Goal: Information Seeking & Learning: Learn about a topic

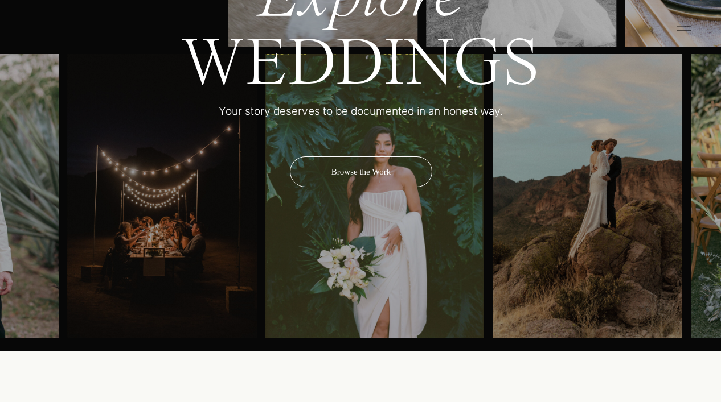
scroll to position [3799, 0]
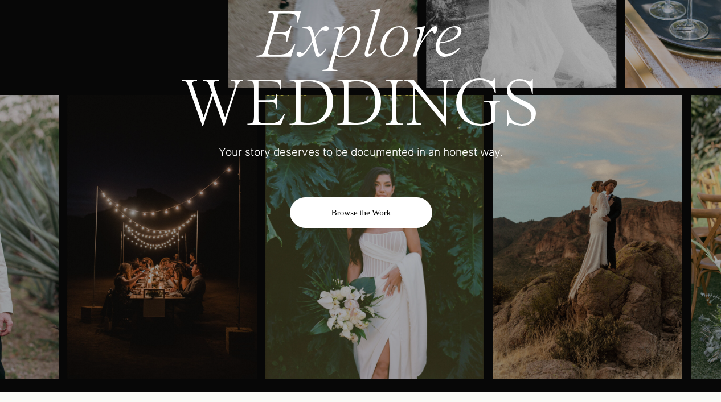
click at [360, 212] on div "Browse the Work" at bounding box center [361, 213] width 142 height 31
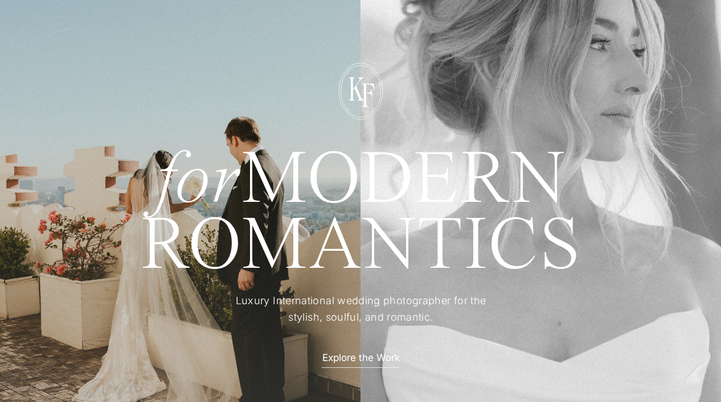
scroll to position [0, 0]
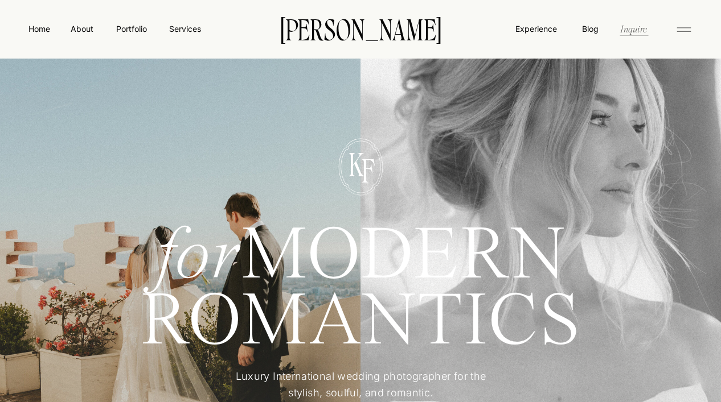
click at [635, 34] on nav "Inquire" at bounding box center [633, 28] width 29 height 13
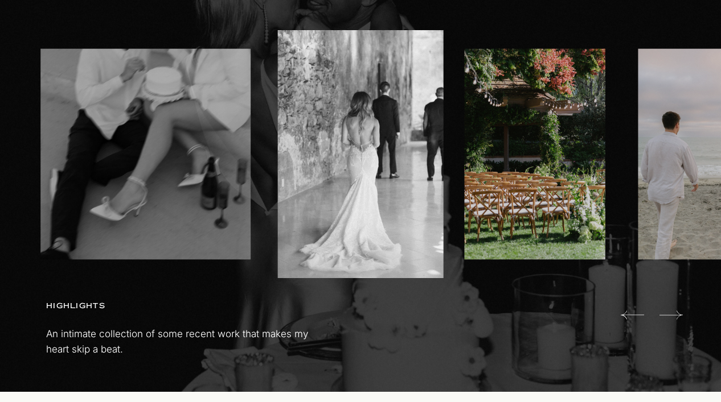
scroll to position [758, 0]
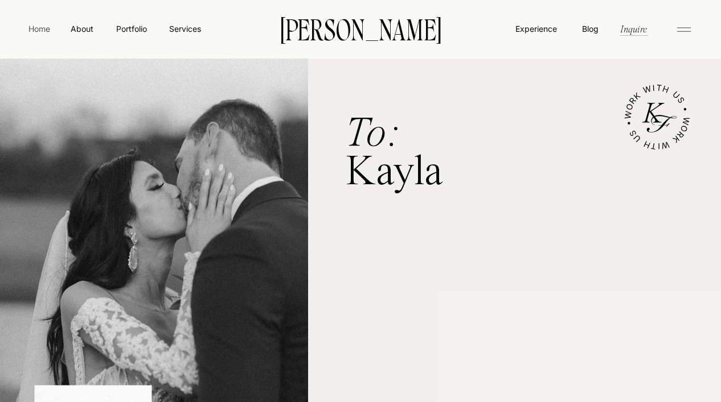
click at [38, 32] on nav "Home" at bounding box center [39, 29] width 26 height 12
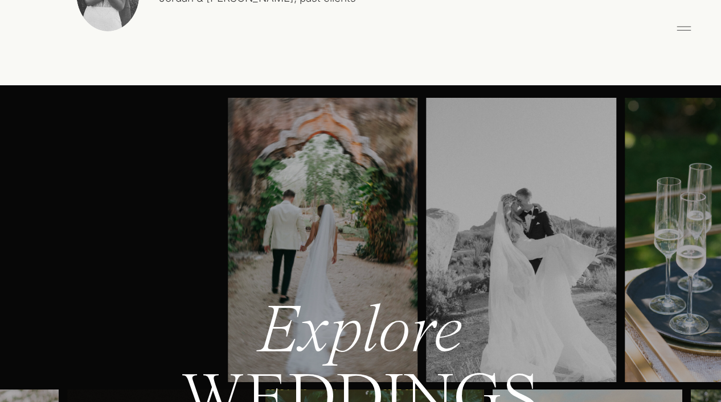
scroll to position [3496, 0]
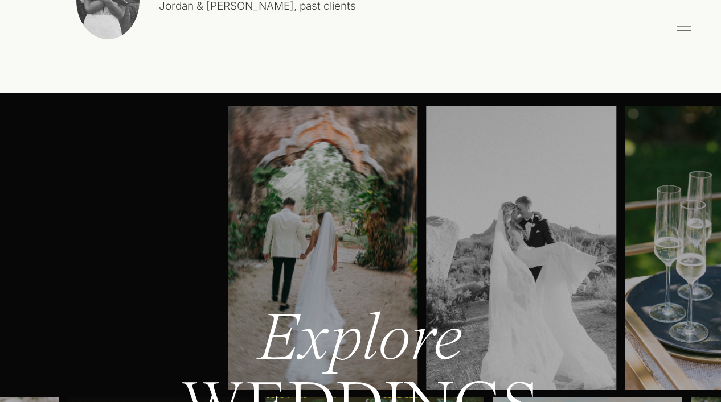
click at [687, 33] on icon at bounding box center [683, 28] width 23 height 18
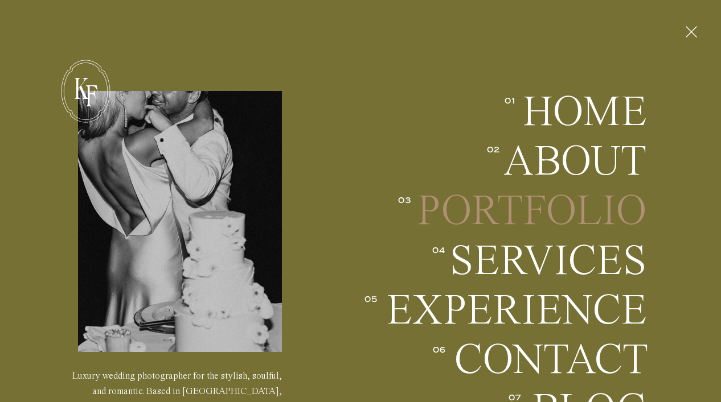
scroll to position [3647, 0]
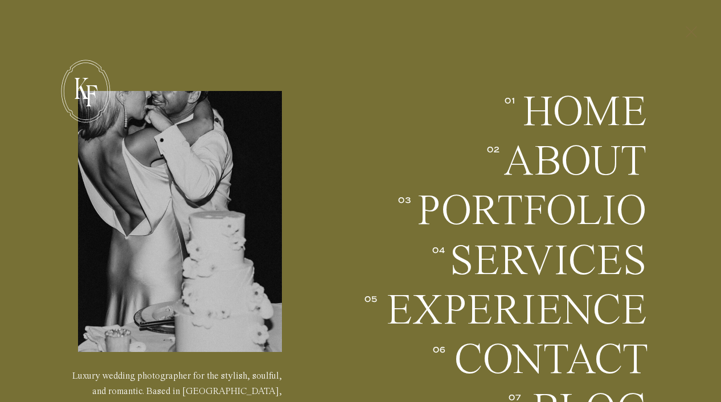
click at [693, 34] on polygon at bounding box center [690, 31] width 11 height 11
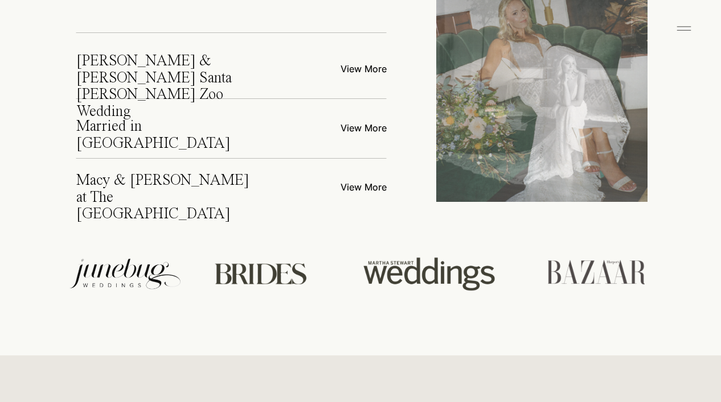
scroll to position [4350, 0]
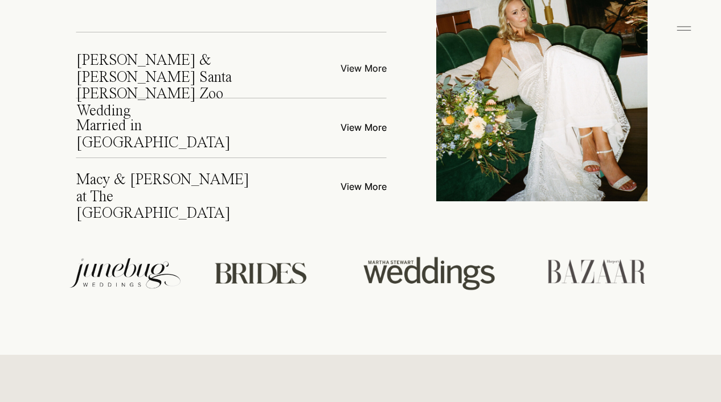
click at [378, 72] on p "View More" at bounding box center [337, 67] width 100 height 12
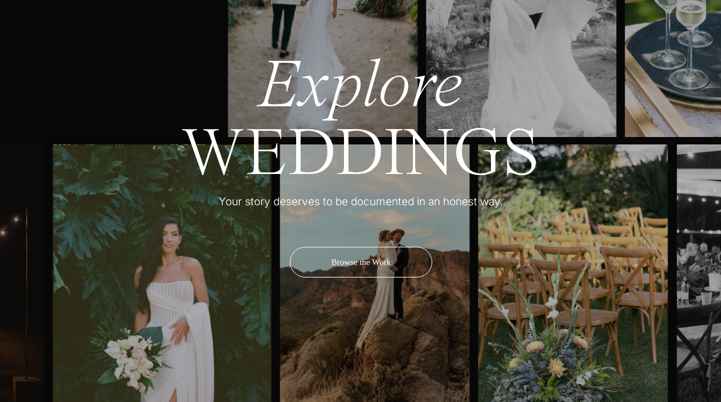
scroll to position [3831, 0]
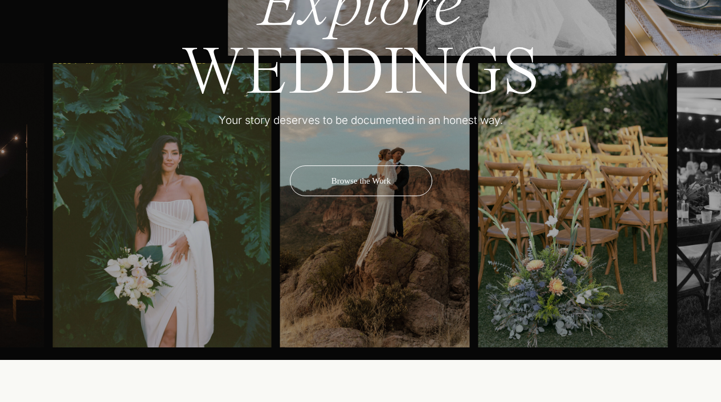
click at [504, 257] on img at bounding box center [573, 205] width 190 height 285
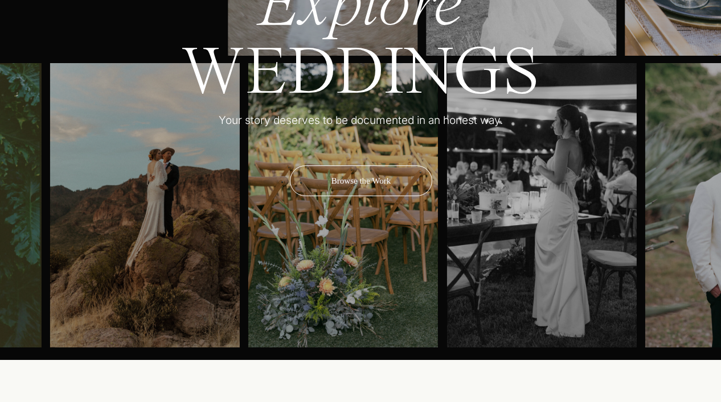
click at [446, 250] on img at bounding box center [541, 205] width 190 height 285
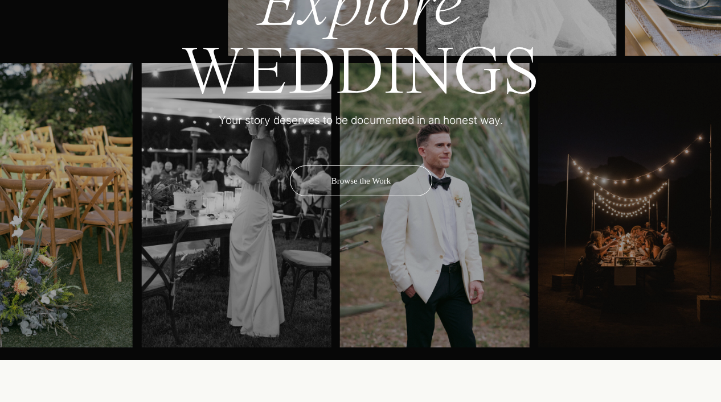
click at [360, 236] on img at bounding box center [435, 205] width 190 height 285
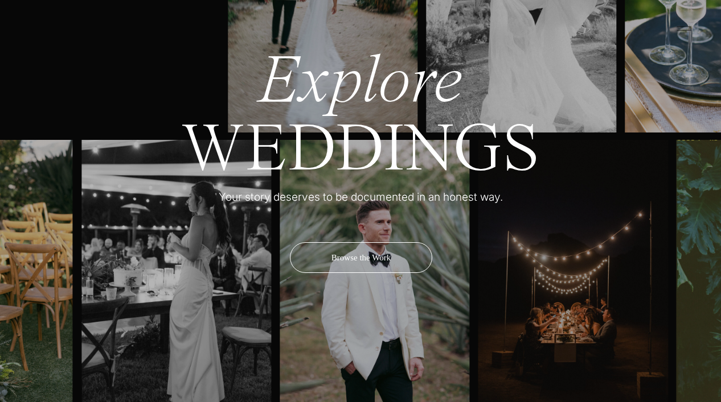
scroll to position [3712, 0]
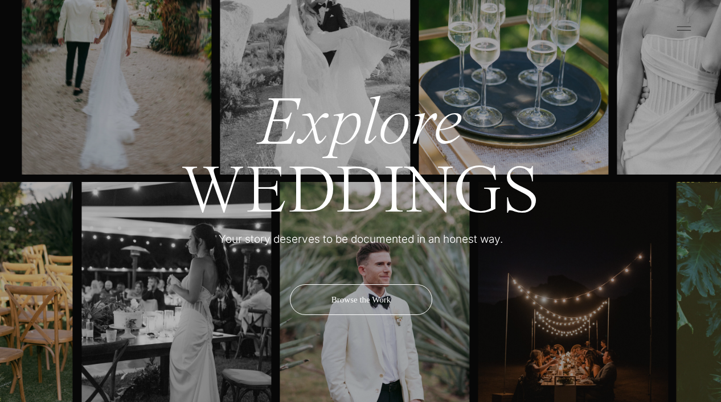
click at [368, 98] on div "Explore WEDDINGS Your story deserves to be documented in an honest way. Browse …" at bounding box center [360, 179] width 683 height 602
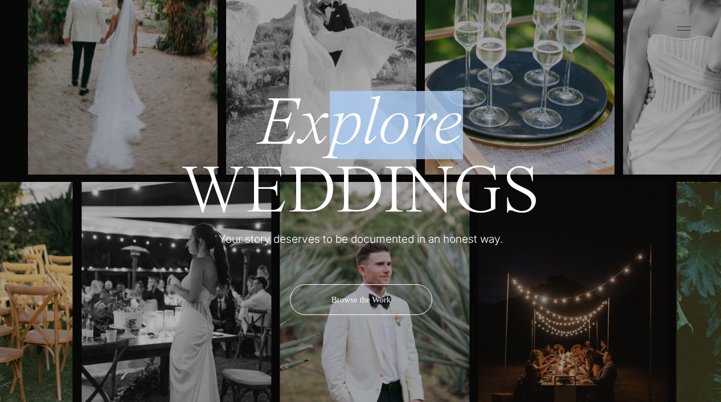
drag, startPoint x: 527, startPoint y: 100, endPoint x: 313, endPoint y: 112, distance: 214.4
click at [322, 111] on h2 "Explore WEDDINGS" at bounding box center [360, 157] width 507 height 132
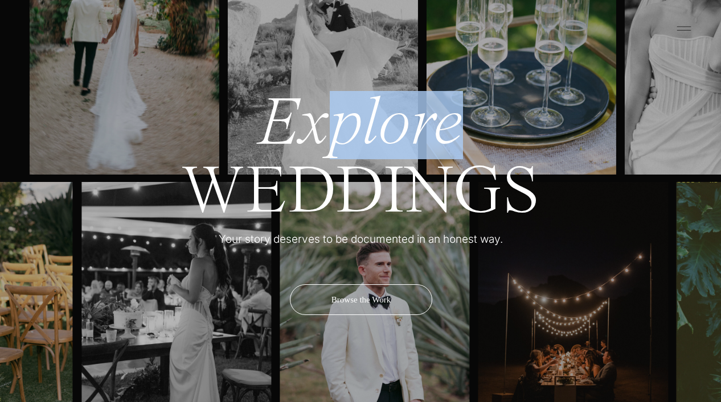
scroll to position [3698, 0]
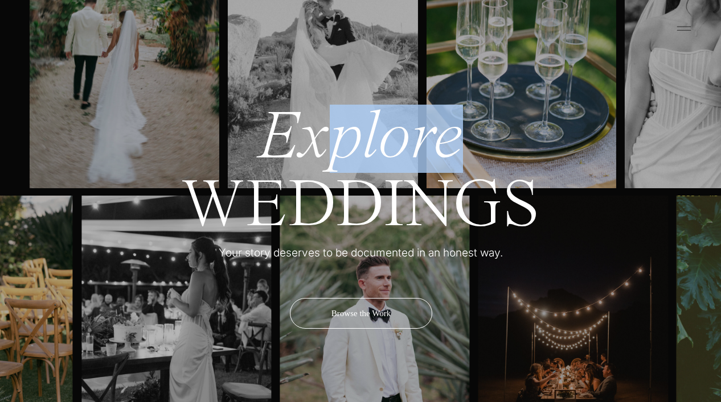
click at [514, 96] on img at bounding box center [521, 46] width 190 height 285
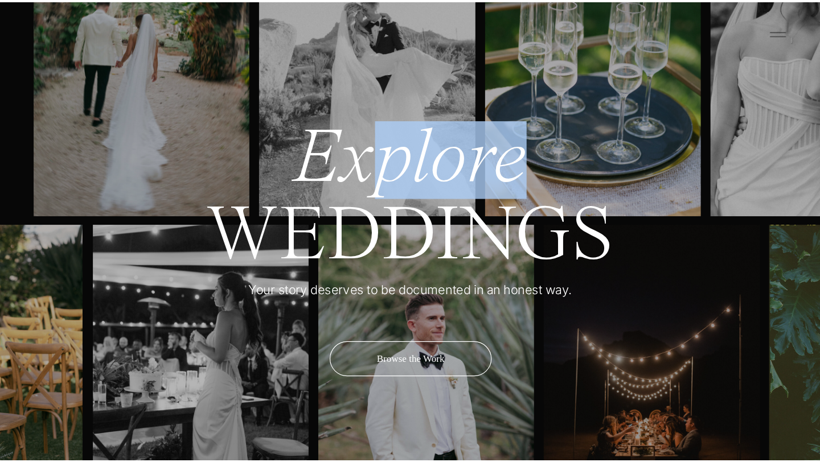
scroll to position [3567, 0]
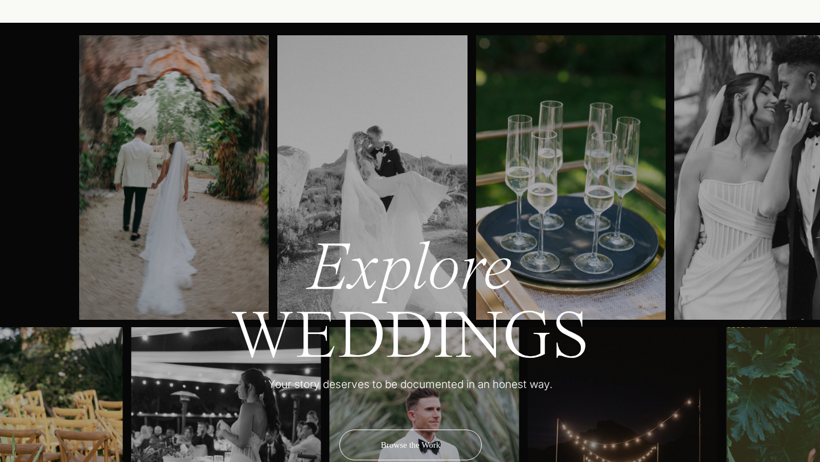
click at [547, 323] on h2 "Explore WEDDINGS" at bounding box center [410, 302] width 507 height 132
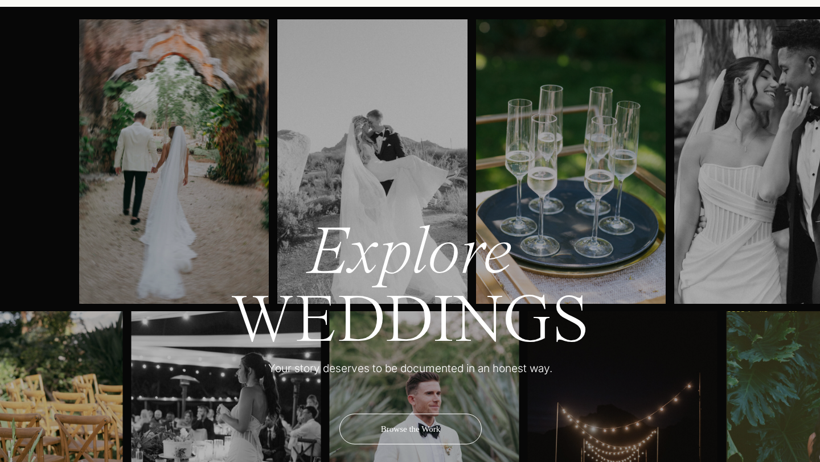
scroll to position [3591, 0]
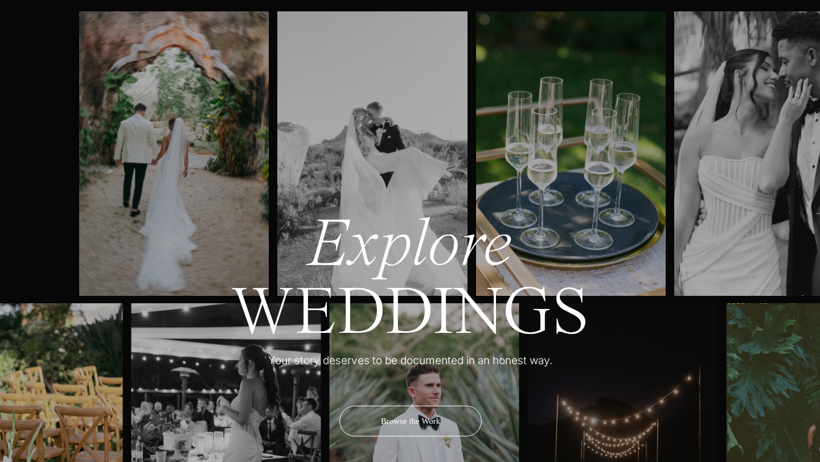
click at [309, 391] on img at bounding box center [226, 445] width 190 height 285
click at [291, 202] on div at bounding box center [642, 153] width 1127 height 285
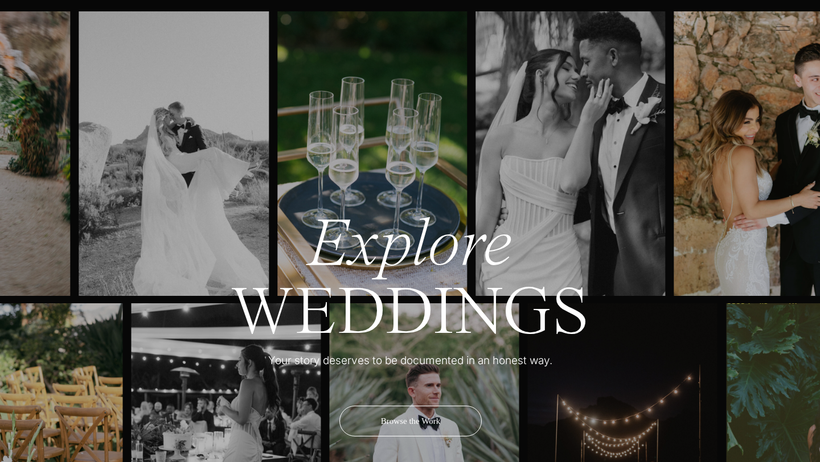
click at [475, 191] on img at bounding box center [570, 153] width 190 height 285
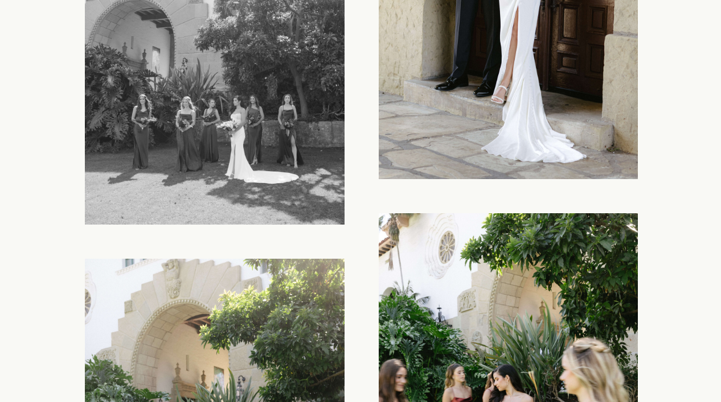
scroll to position [6243, 0]
